Goal: Information Seeking & Learning: Find specific fact

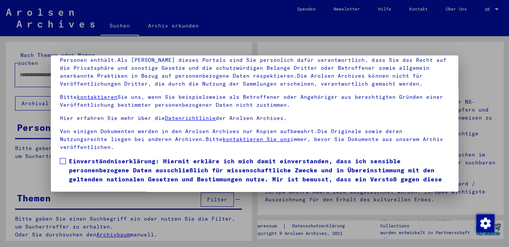
scroll to position [28, 0]
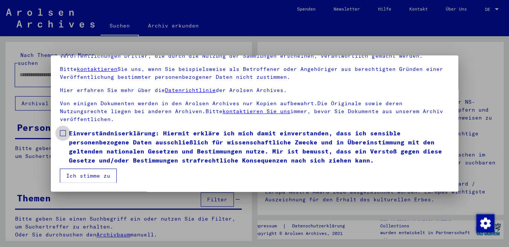
click at [60, 131] on span at bounding box center [63, 133] width 6 height 6
click at [84, 174] on button "Ich stimme zu" at bounding box center [88, 175] width 57 height 14
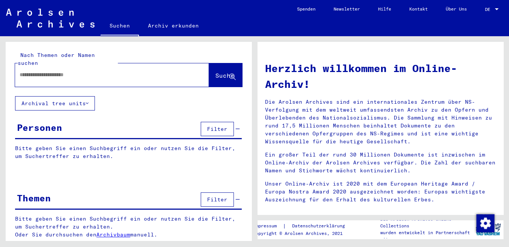
click at [61, 71] on input "text" at bounding box center [103, 75] width 167 height 8
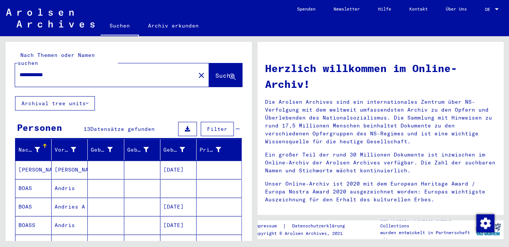
click at [181, 197] on mat-cell "[DATE]" at bounding box center [178, 206] width 36 height 18
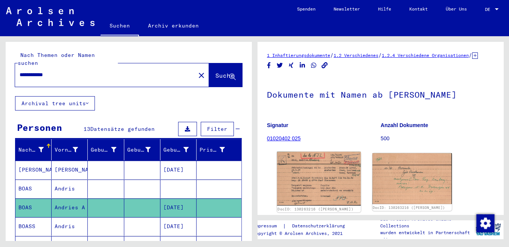
click at [320, 186] on img at bounding box center [319, 178] width 84 height 54
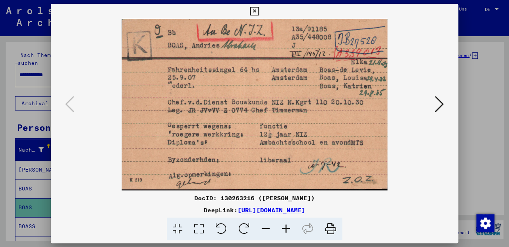
click at [442, 103] on icon at bounding box center [439, 104] width 9 height 18
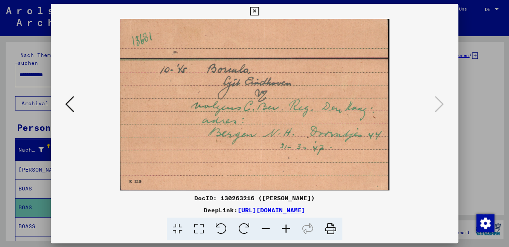
click at [73, 104] on icon at bounding box center [69, 104] width 9 height 18
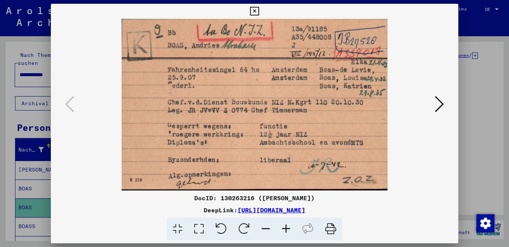
click at [439, 104] on icon at bounding box center [439, 104] width 9 height 18
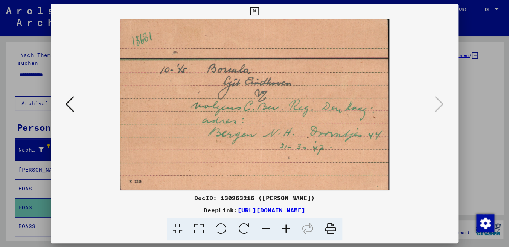
click at [285, 112] on img at bounding box center [254, 104] width 356 height 171
click at [70, 106] on icon at bounding box center [69, 104] width 9 height 18
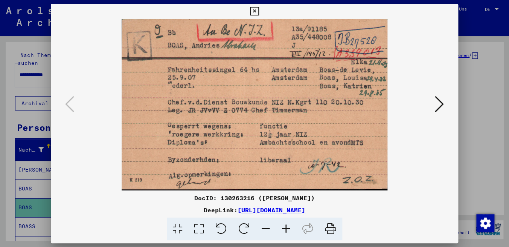
click at [206, 118] on img at bounding box center [254, 104] width 356 height 171
click at [439, 107] on icon at bounding box center [439, 104] width 9 height 18
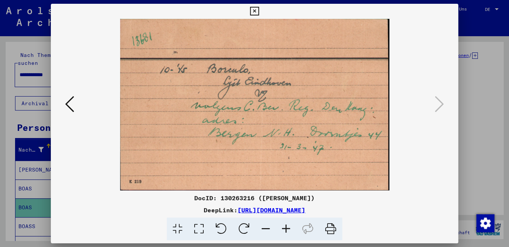
click at [259, 9] on icon at bounding box center [254, 11] width 9 height 9
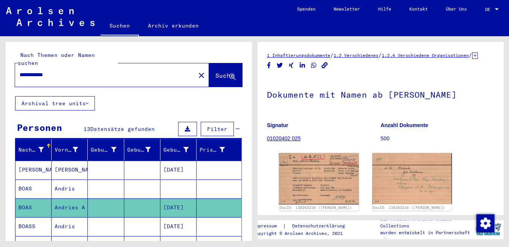
click at [164, 179] on mat-cell at bounding box center [178, 188] width 36 height 18
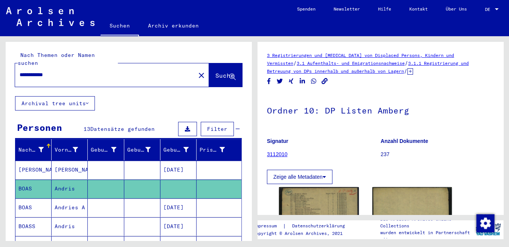
scroll to position [20, 0]
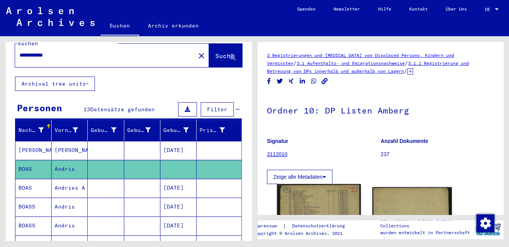
click at [315, 198] on img at bounding box center [319, 242] width 84 height 116
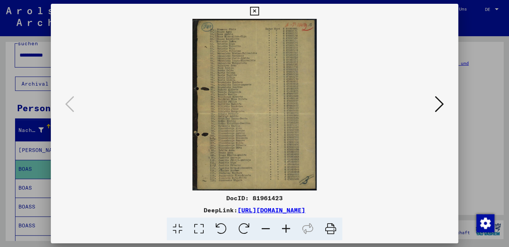
click at [219, 82] on img at bounding box center [254, 104] width 356 height 171
click at [239, 84] on img at bounding box center [254, 104] width 356 height 171
click at [286, 230] on icon at bounding box center [286, 228] width 20 height 23
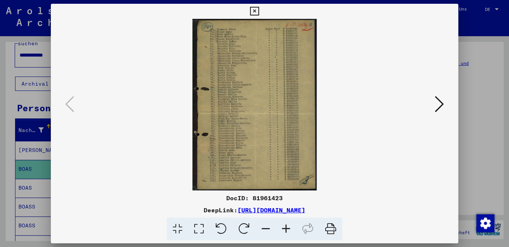
click at [286, 230] on icon at bounding box center [286, 228] width 20 height 23
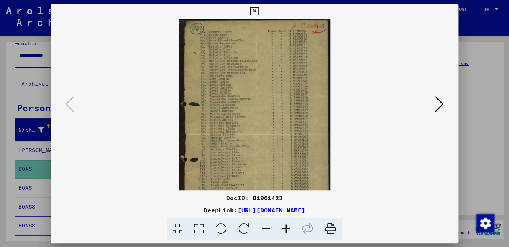
click at [286, 230] on icon at bounding box center [286, 228] width 20 height 23
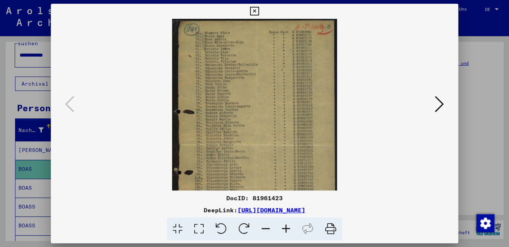
click at [286, 230] on icon at bounding box center [286, 228] width 20 height 23
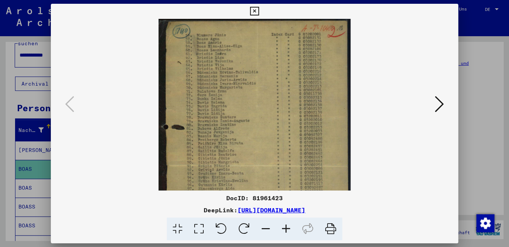
click at [286, 230] on icon at bounding box center [286, 228] width 20 height 23
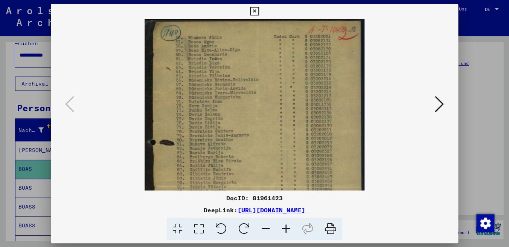
click at [286, 230] on icon at bounding box center [286, 228] width 20 height 23
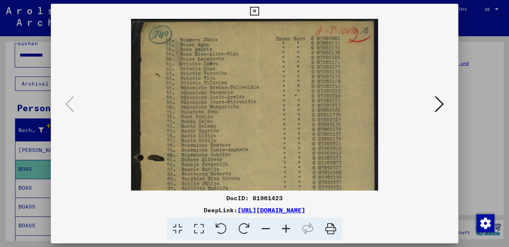
click at [286, 230] on icon at bounding box center [286, 228] width 20 height 23
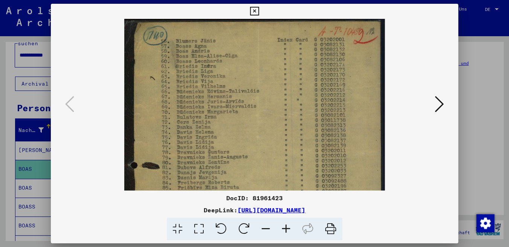
click at [286, 230] on icon at bounding box center [286, 228] width 20 height 23
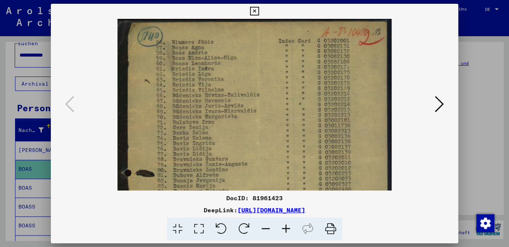
click at [261, 7] on button at bounding box center [254, 11] width 13 height 15
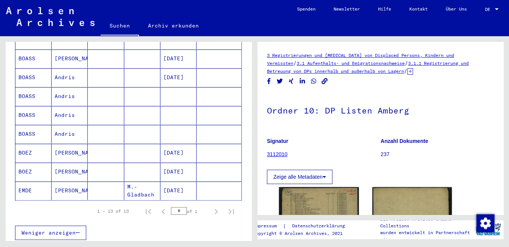
scroll to position [0, 0]
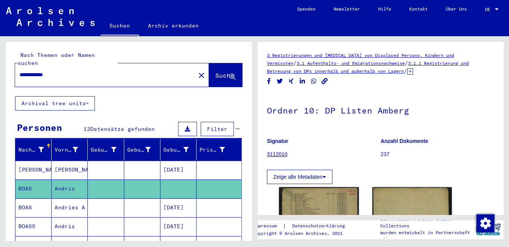
click at [71, 72] on div "**********" at bounding box center [103, 74] width 176 height 17
click at [71, 71] on input "**********" at bounding box center [105, 75] width 171 height 8
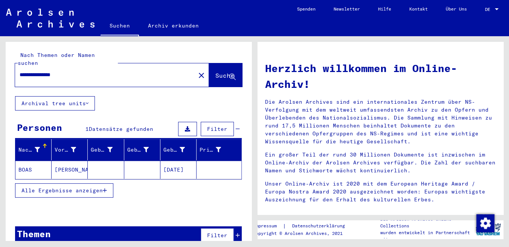
click at [168, 161] on mat-cell "[DATE]" at bounding box center [178, 169] width 36 height 18
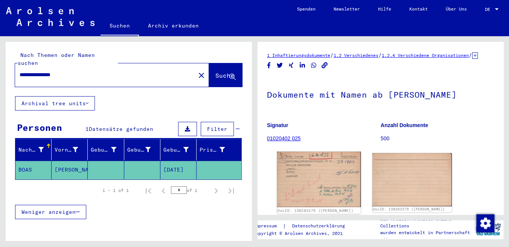
click at [337, 197] on img at bounding box center [319, 178] width 84 height 55
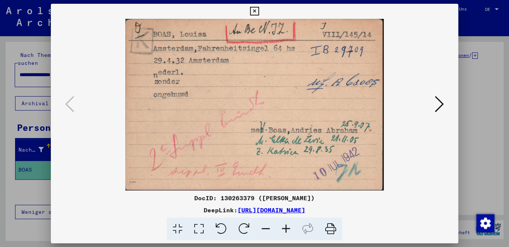
click at [337, 197] on div "DocID: 130263379 ([PERSON_NAME]) DeepLink: [URL][DOMAIN_NAME]" at bounding box center [254, 216] width 407 height 47
click at [436, 107] on icon at bounding box center [439, 104] width 9 height 18
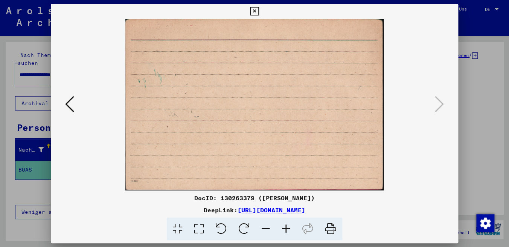
click at [259, 12] on icon at bounding box center [254, 11] width 9 height 9
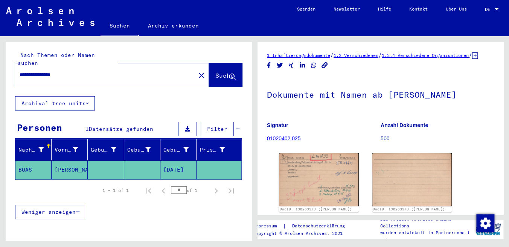
click at [113, 71] on input "**********" at bounding box center [105, 75] width 171 height 8
type input "**********"
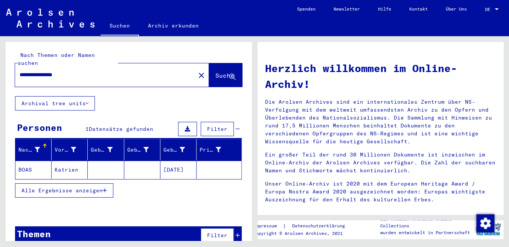
click at [183, 160] on mat-cell "[DATE]" at bounding box center [178, 169] width 36 height 18
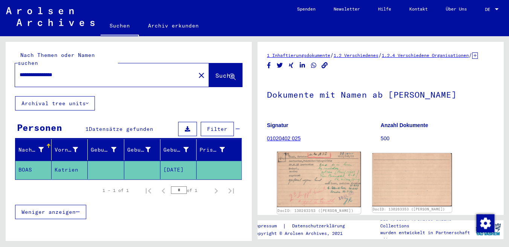
click at [304, 174] on img at bounding box center [319, 178] width 84 height 55
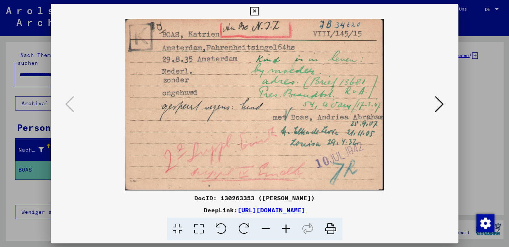
click at [259, 11] on icon at bounding box center [254, 11] width 9 height 9
